Goal: Task Accomplishment & Management: Manage account settings

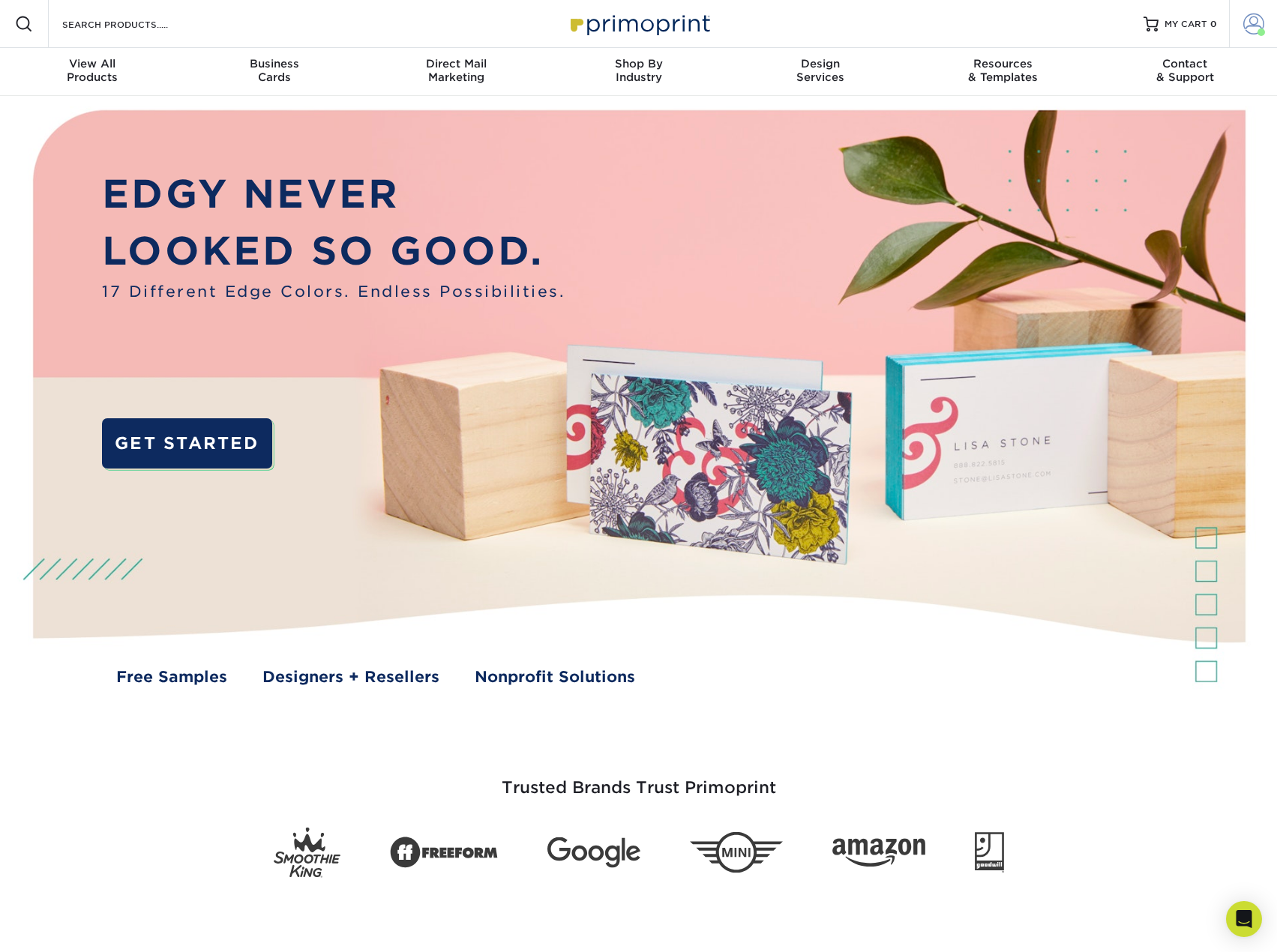
click at [1249, 24] on span at bounding box center [1254, 24] width 21 height 21
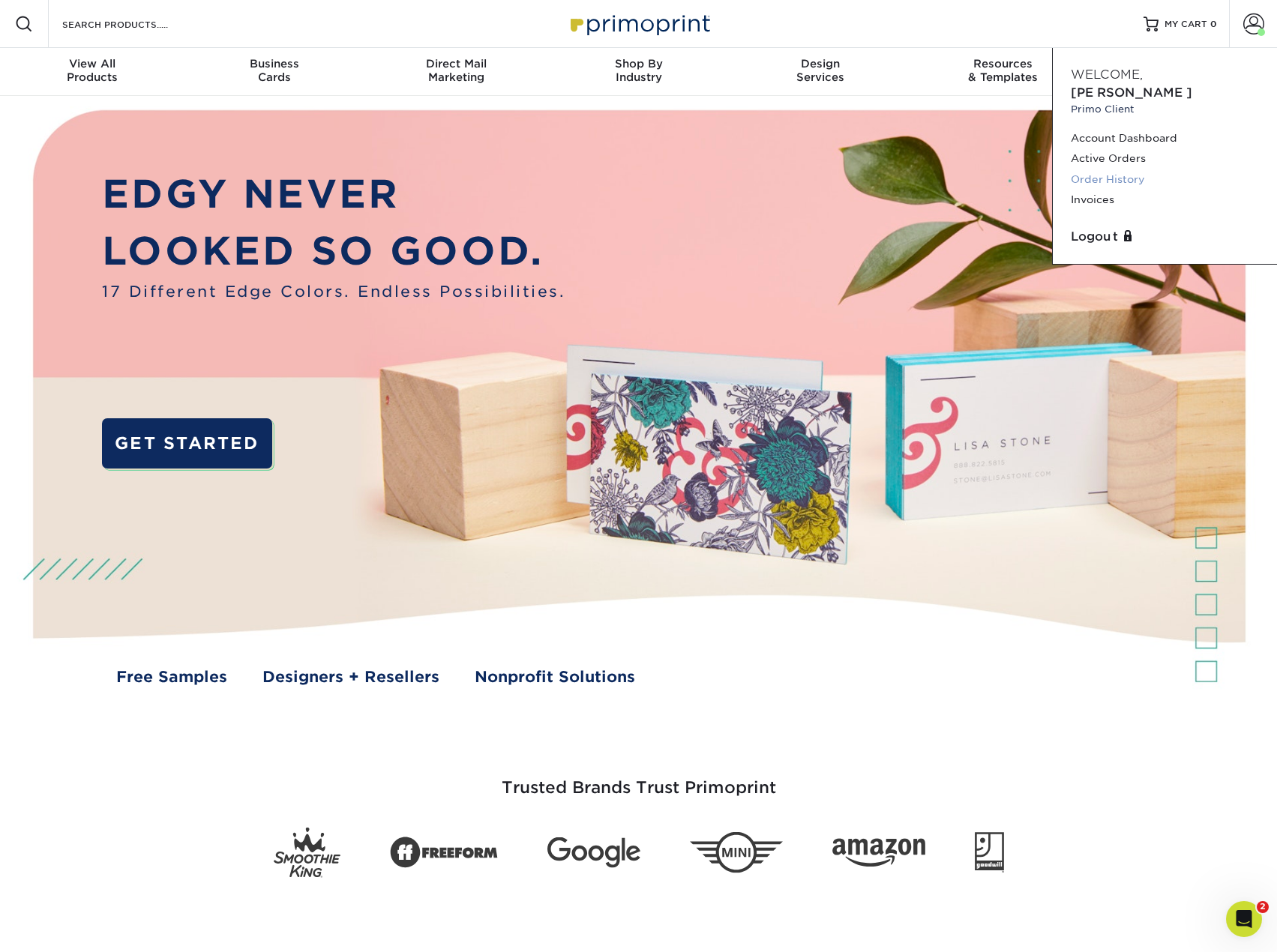
click at [1125, 170] on link "Order History" at bounding box center [1165, 180] width 189 height 20
click at [1097, 189] on link "Invoices" at bounding box center [1165, 199] width 189 height 20
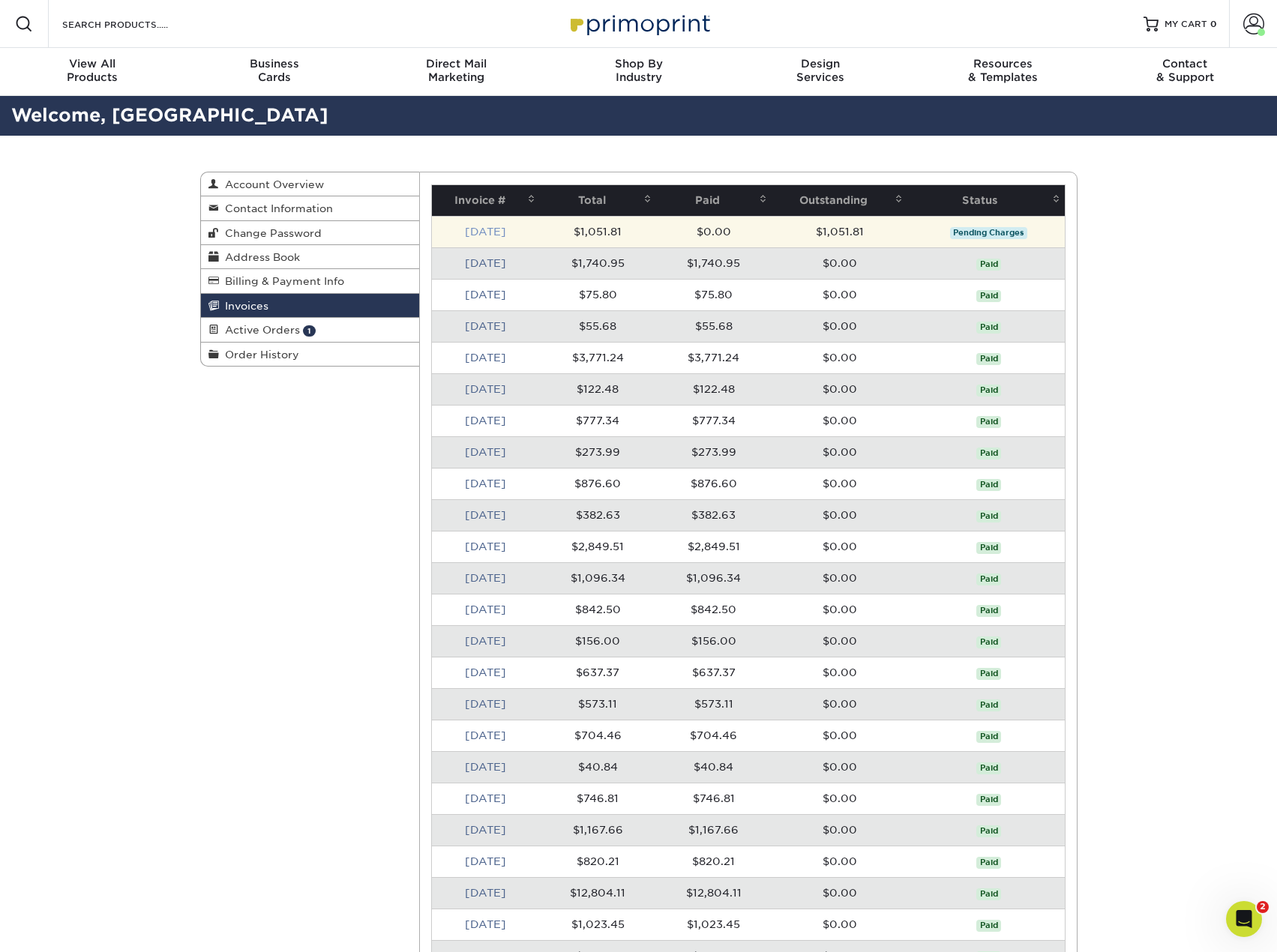
click at [494, 228] on link "[DATE]" at bounding box center [485, 231] width 42 height 12
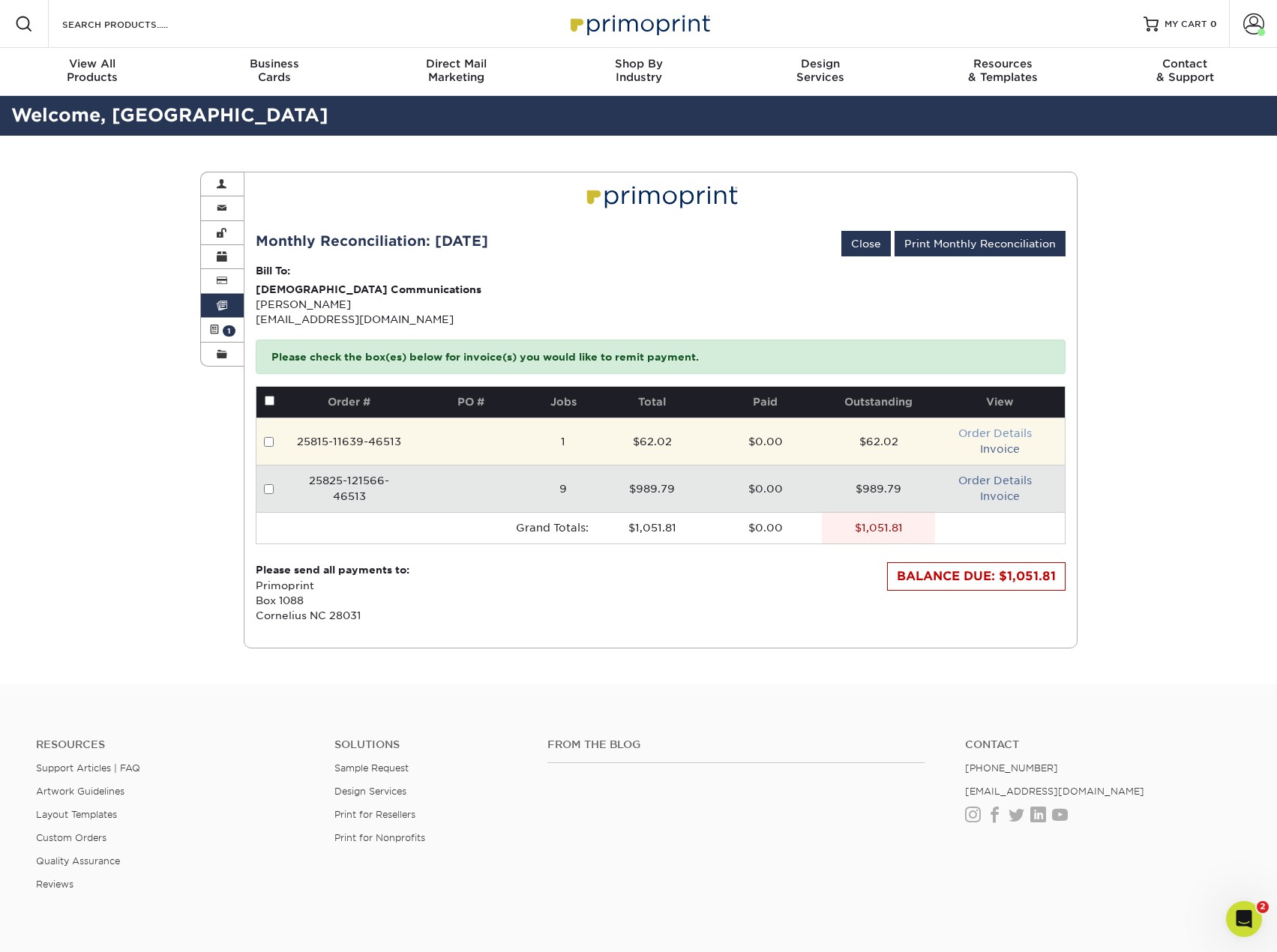
click at [998, 429] on link "Order Details" at bounding box center [995, 433] width 73 height 12
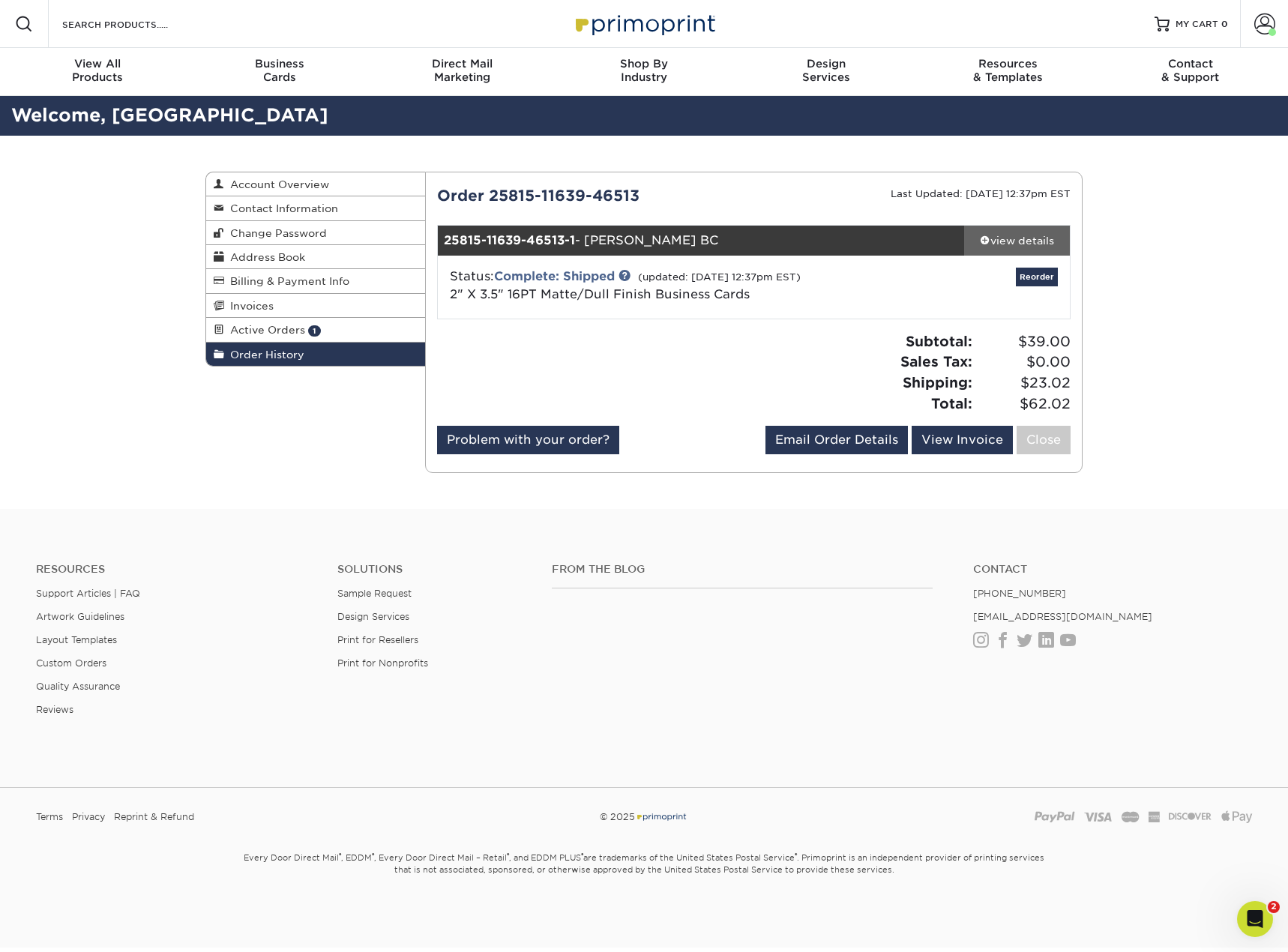
click at [1034, 243] on div "view details" at bounding box center [1016, 241] width 105 height 15
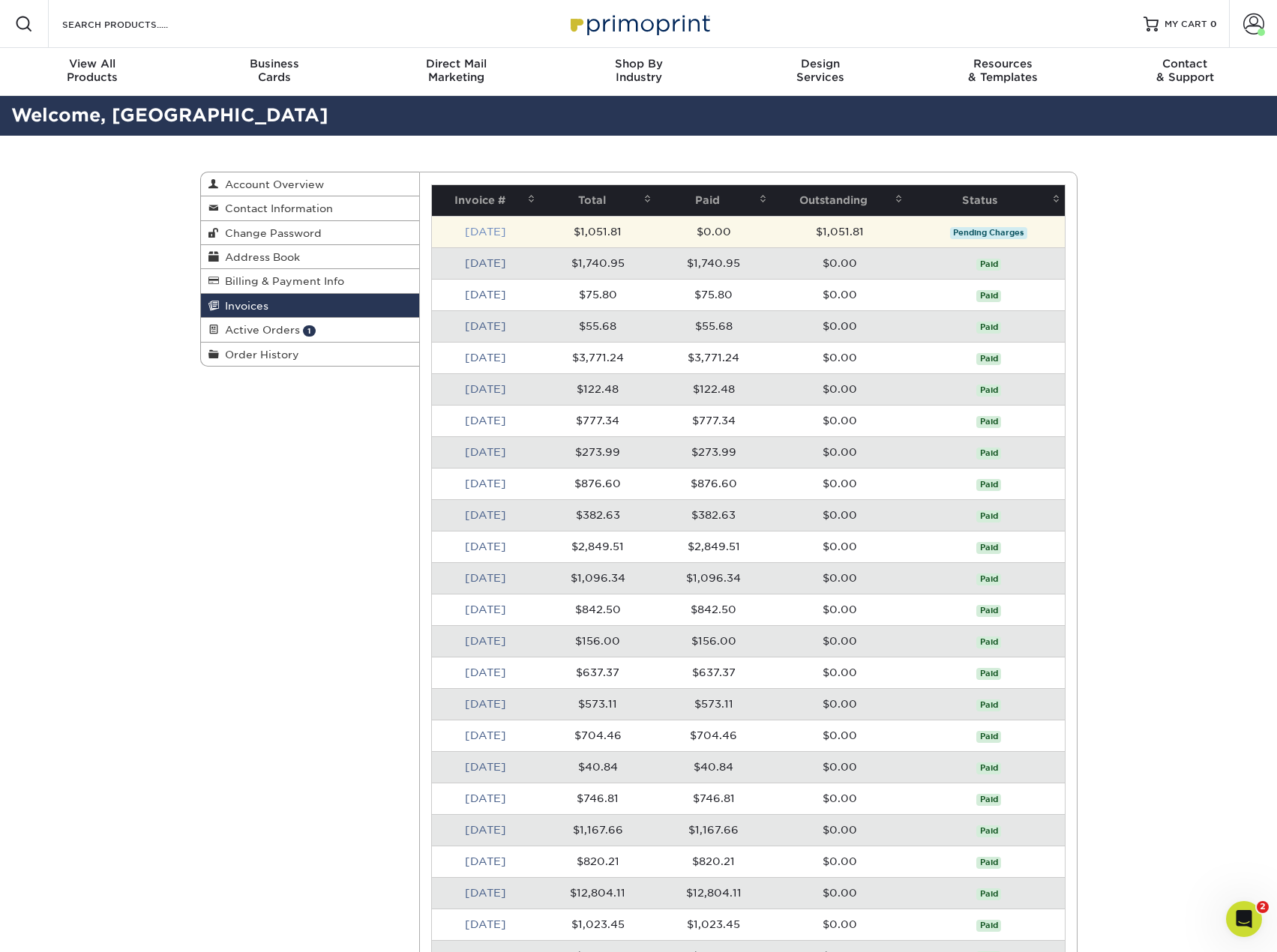
click at [480, 228] on link "[DATE]" at bounding box center [485, 231] width 42 height 12
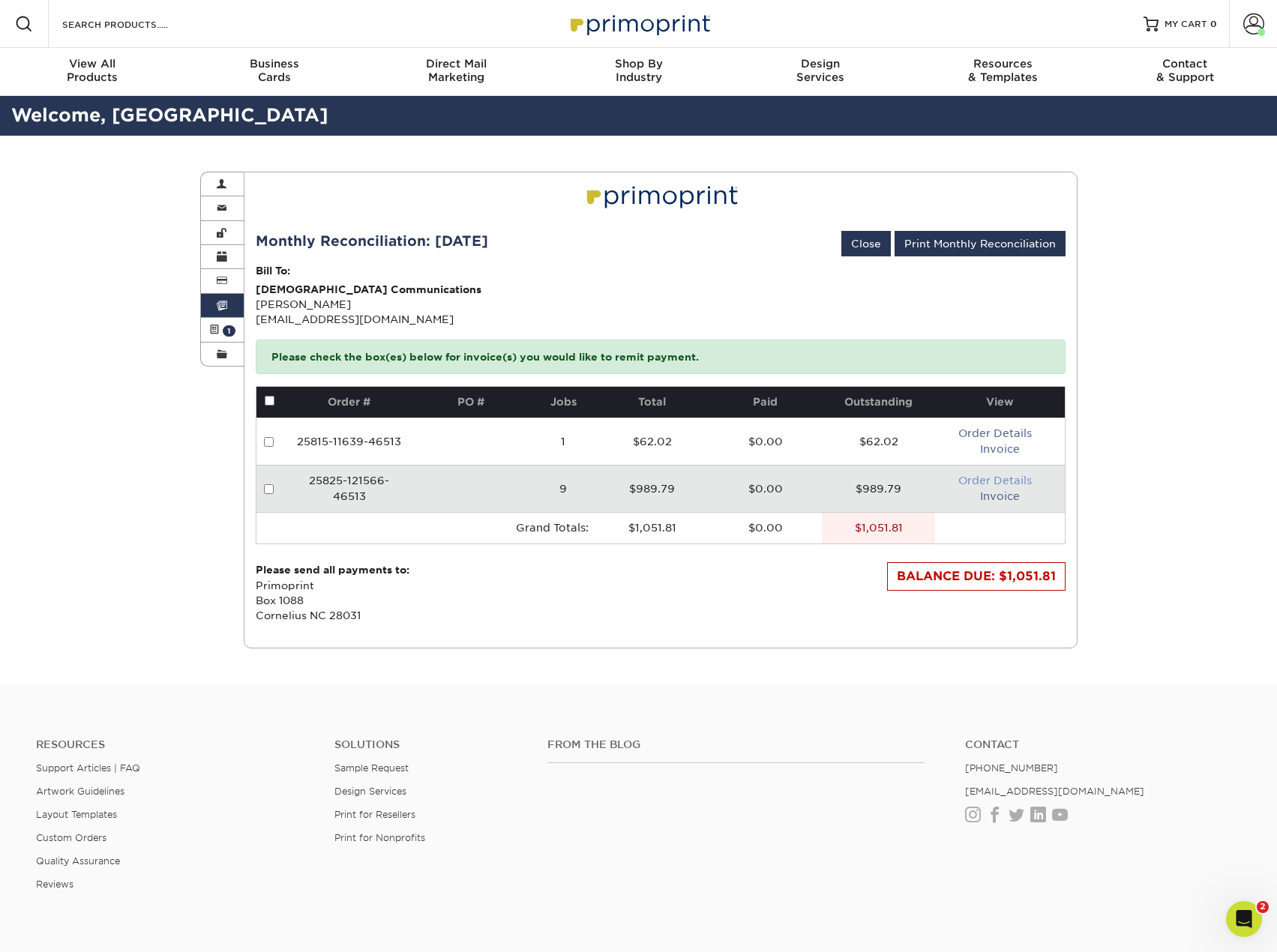
click at [988, 483] on link "Order Details" at bounding box center [995, 480] width 73 height 12
click at [987, 478] on link "Order Details" at bounding box center [995, 480] width 73 height 12
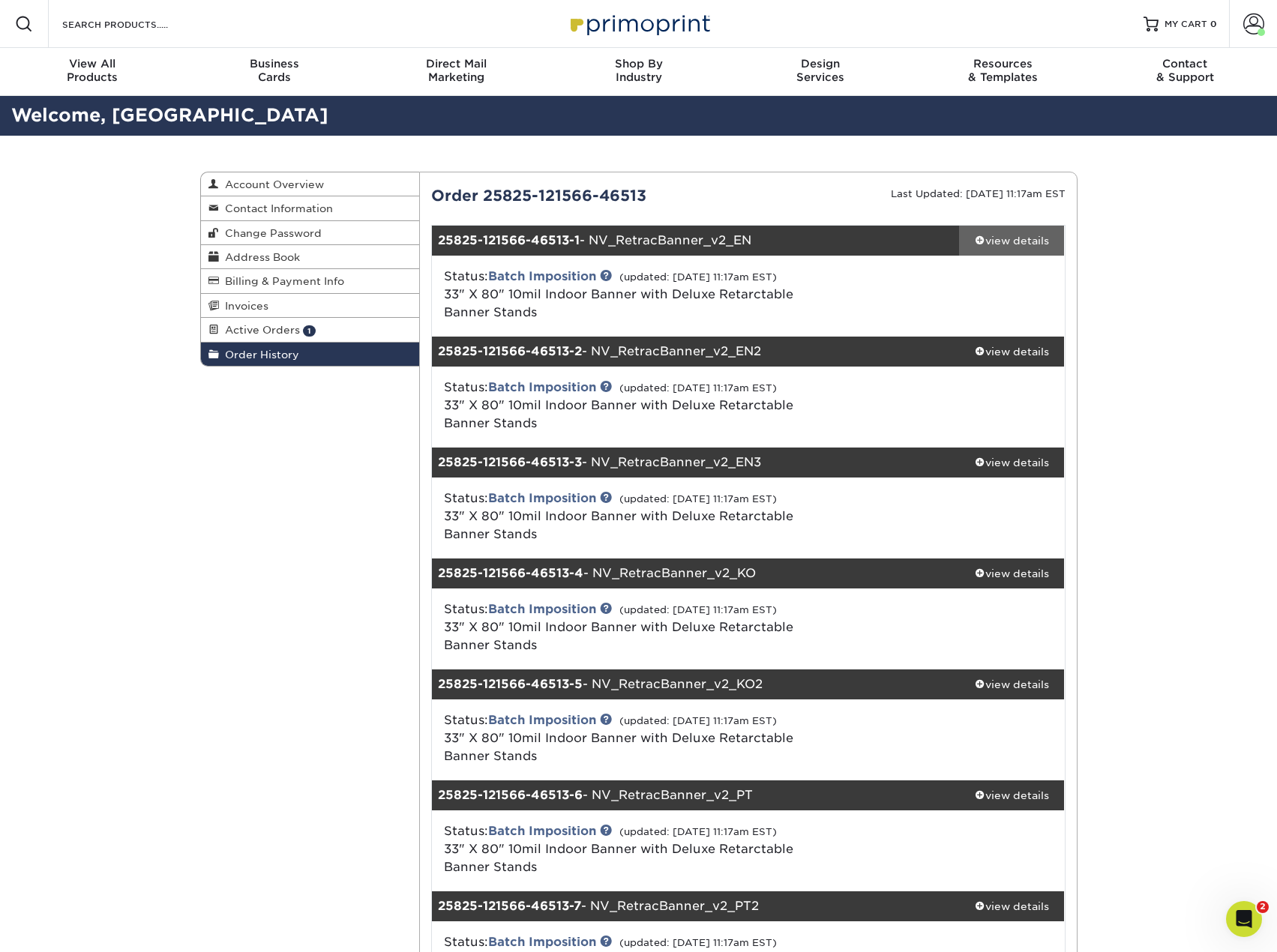
click at [1017, 240] on div "view details" at bounding box center [1012, 241] width 105 height 15
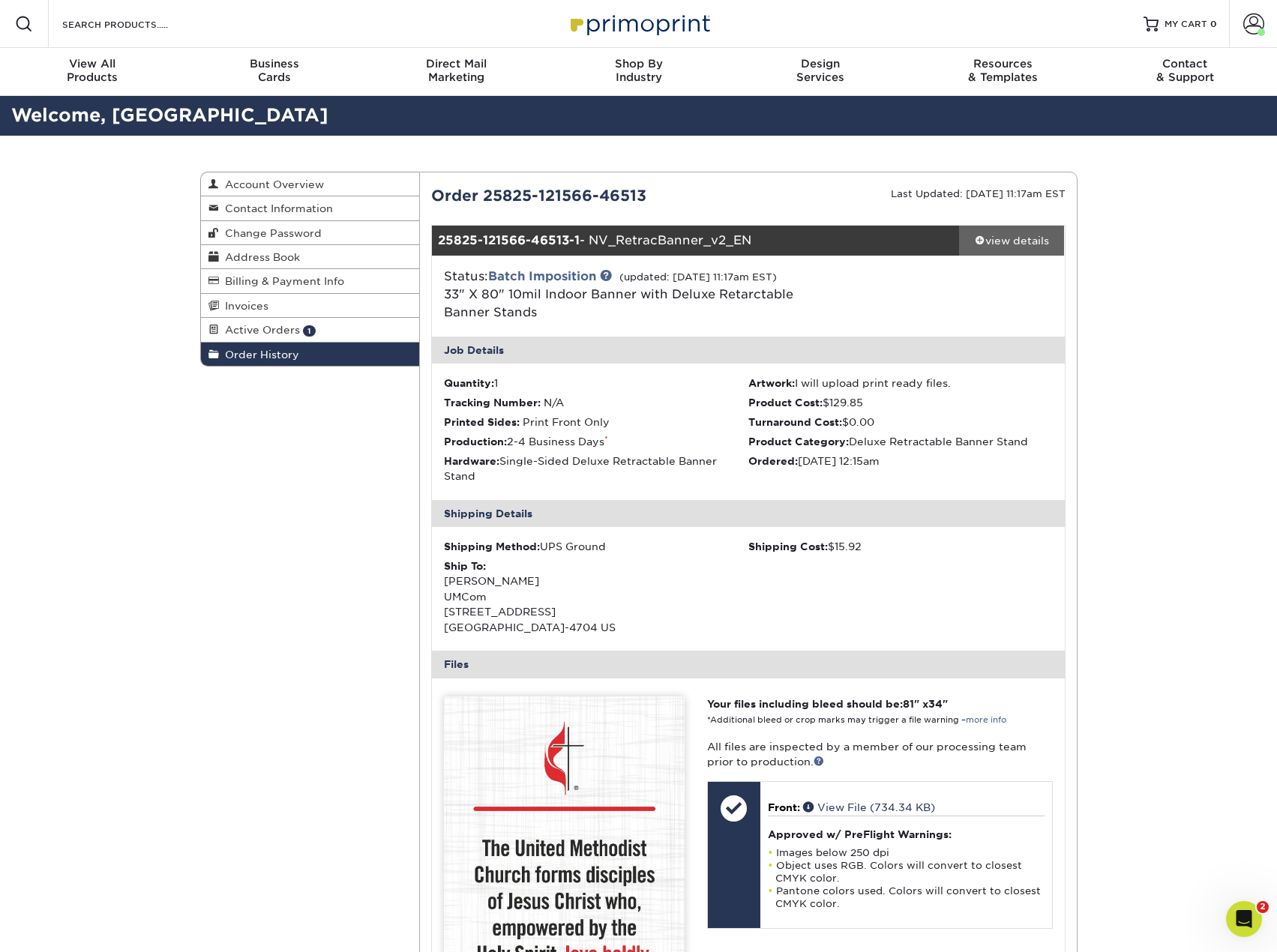
click at [1034, 238] on div "view details" at bounding box center [1012, 241] width 105 height 15
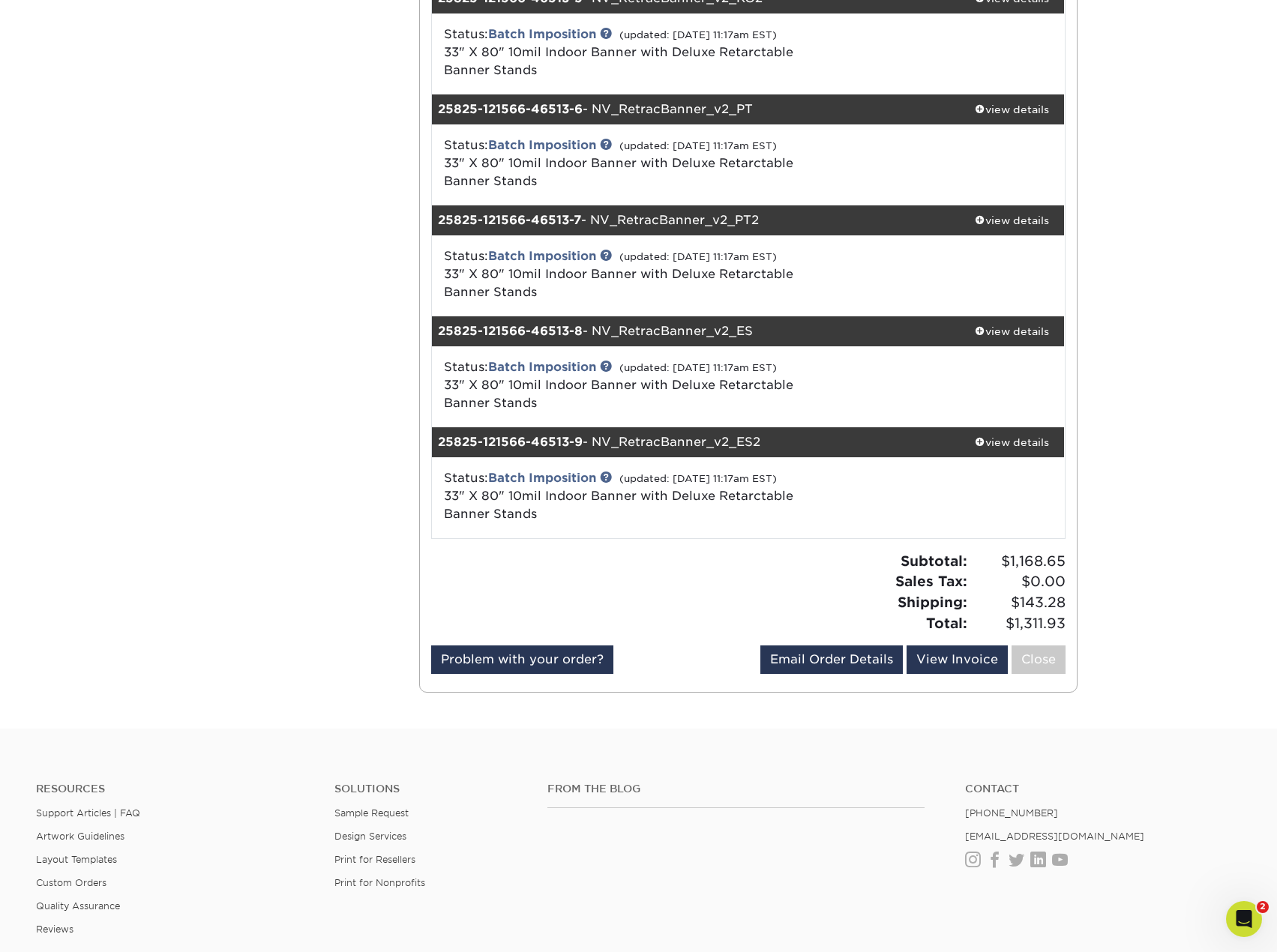
scroll to position [901, 0]
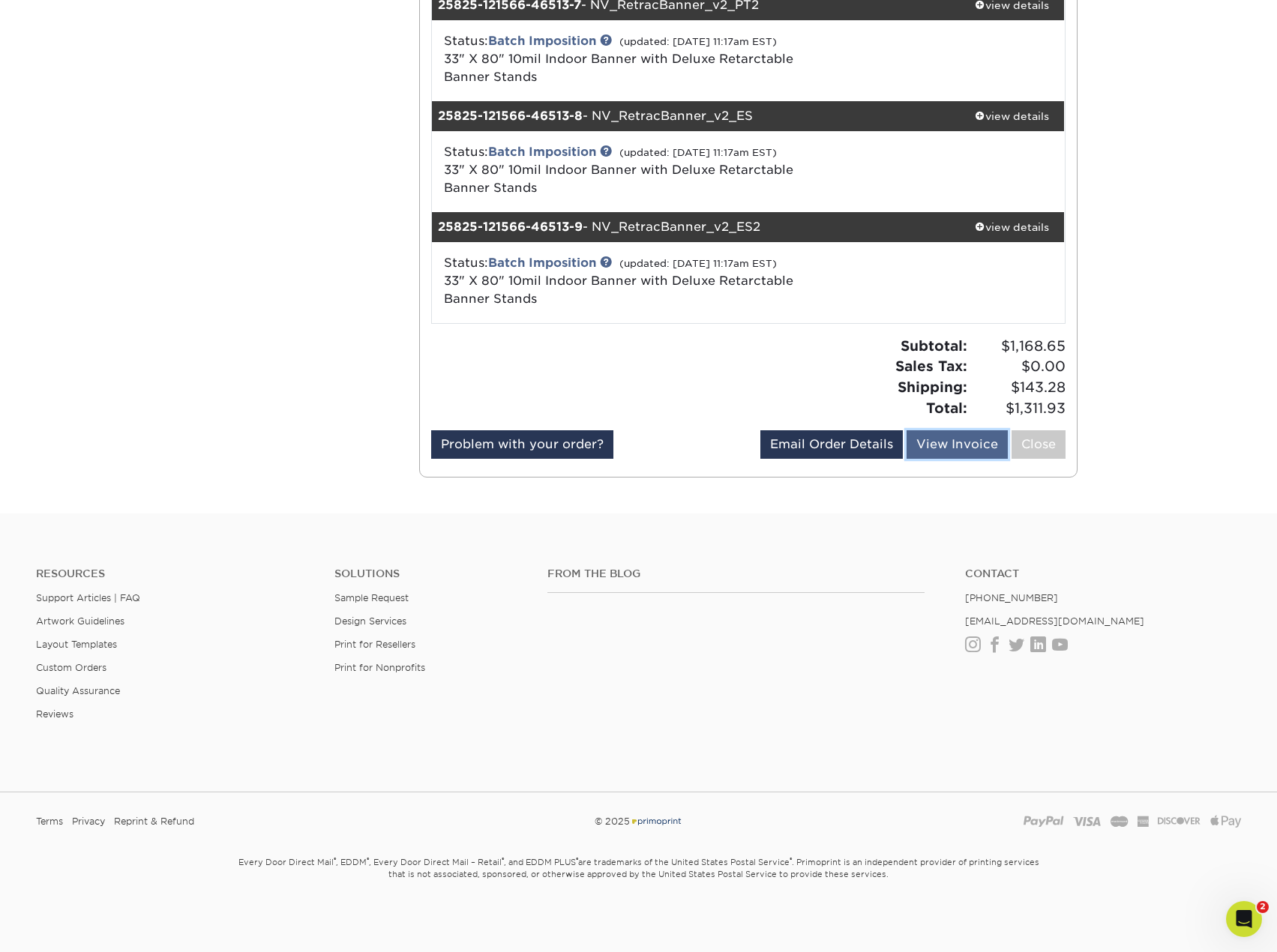
click at [941, 447] on link "View Invoice" at bounding box center [957, 444] width 101 height 29
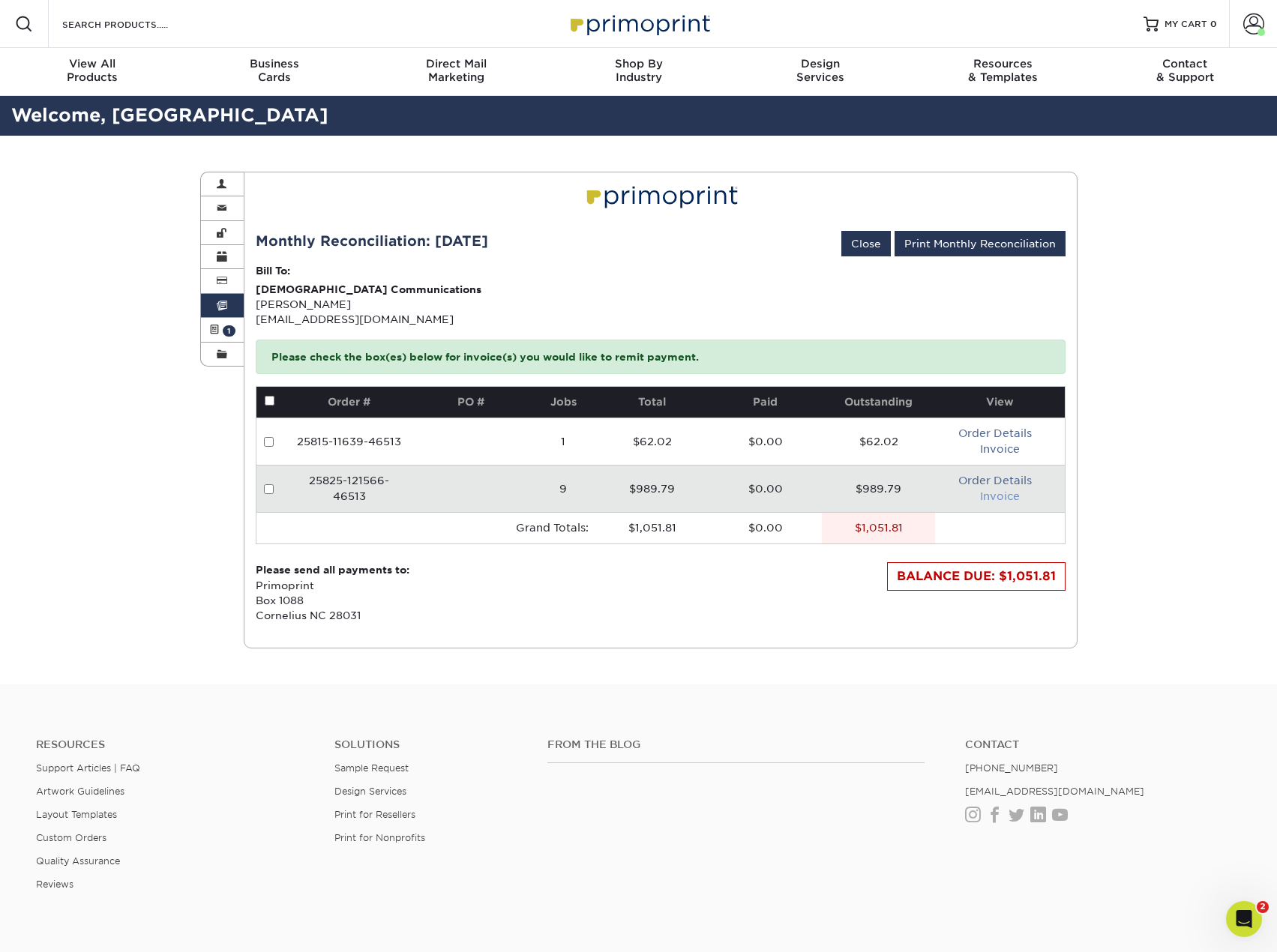
click at [1001, 496] on link "Invoice" at bounding box center [999, 496] width 40 height 12
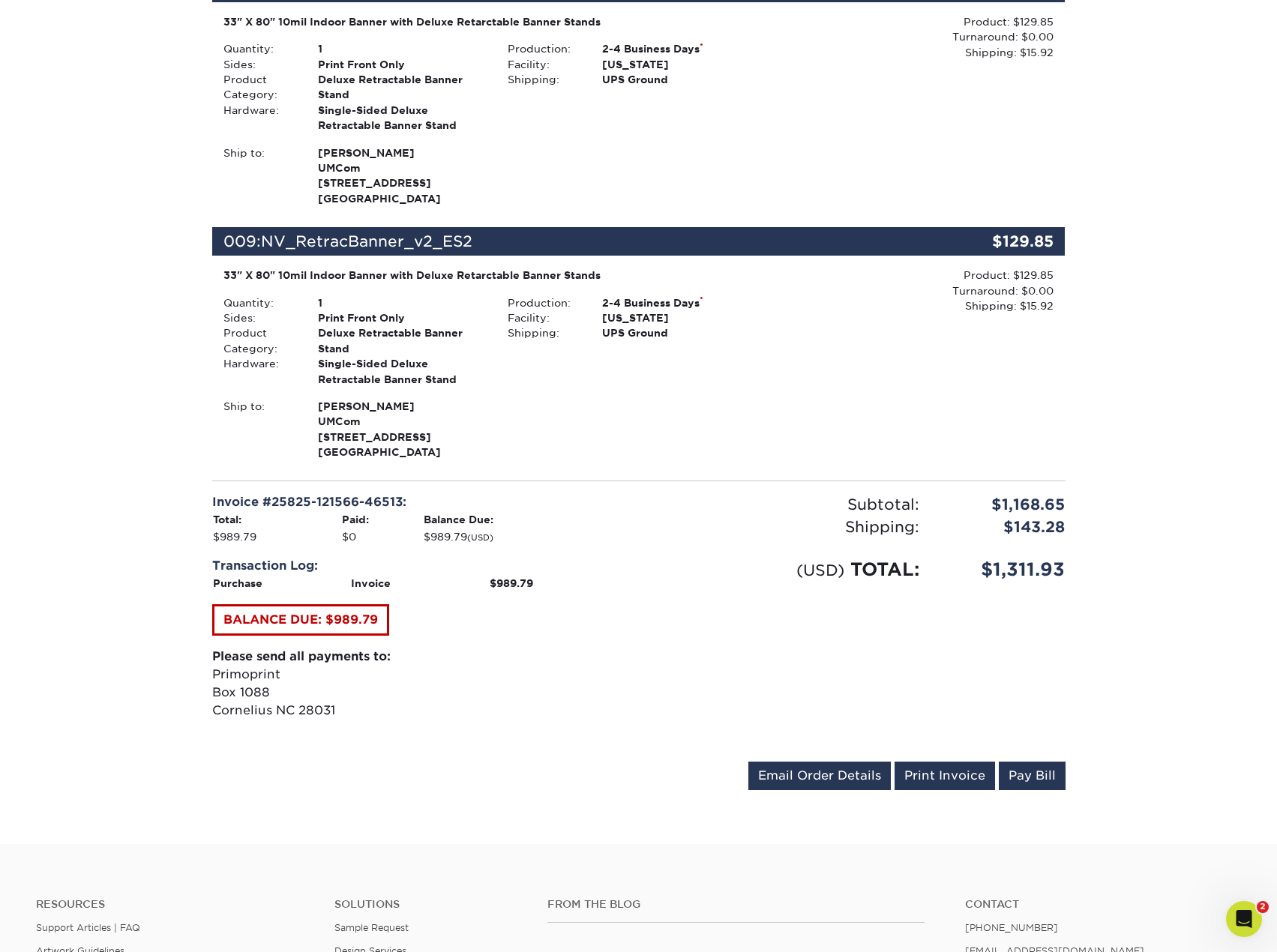
scroll to position [2376, 0]
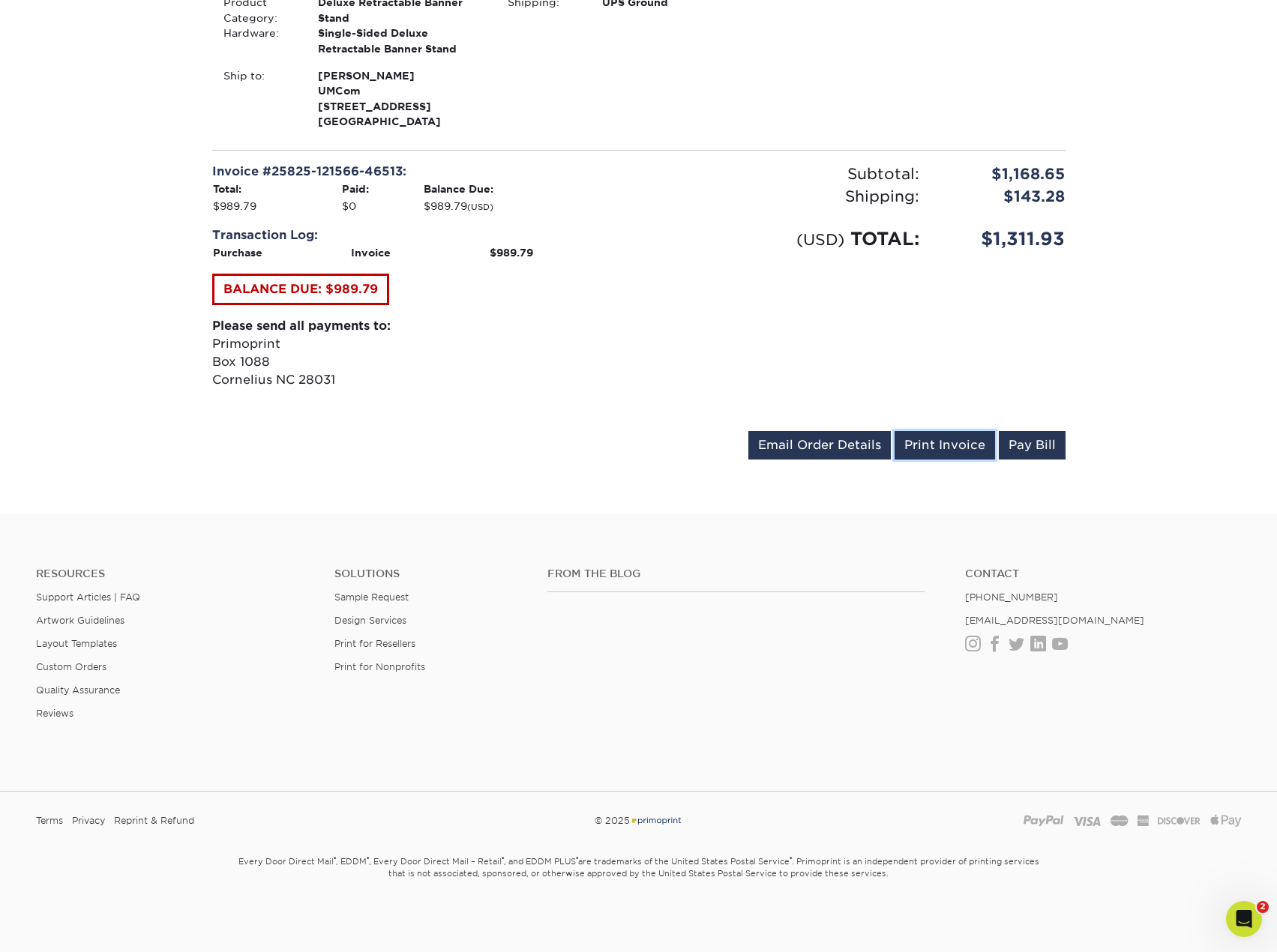
drag, startPoint x: 951, startPoint y: 446, endPoint x: 750, endPoint y: 420, distance: 202.7
click at [951, 446] on link "Print Invoice" at bounding box center [945, 445] width 100 height 29
